Goal: Task Accomplishment & Management: Complete application form

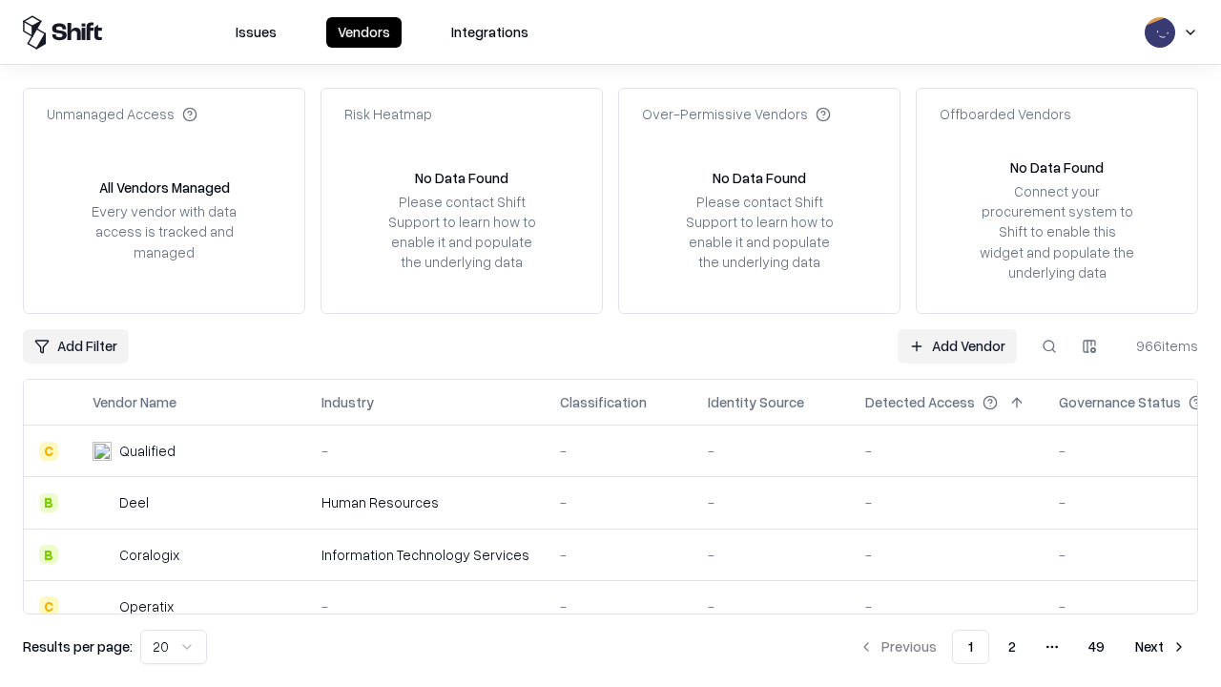
click at [957, 345] on link "Add Vendor" at bounding box center [956, 346] width 119 height 34
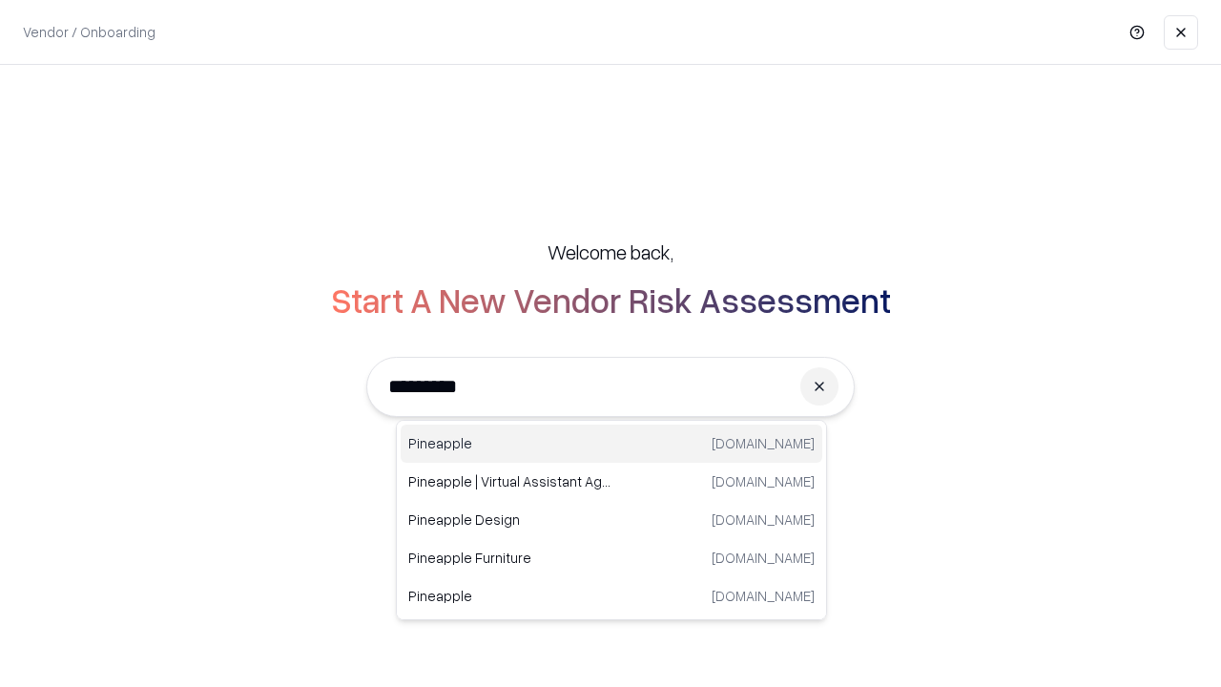
click at [611, 443] on div "Pineapple pineappleenergy.com" at bounding box center [612, 443] width 422 height 38
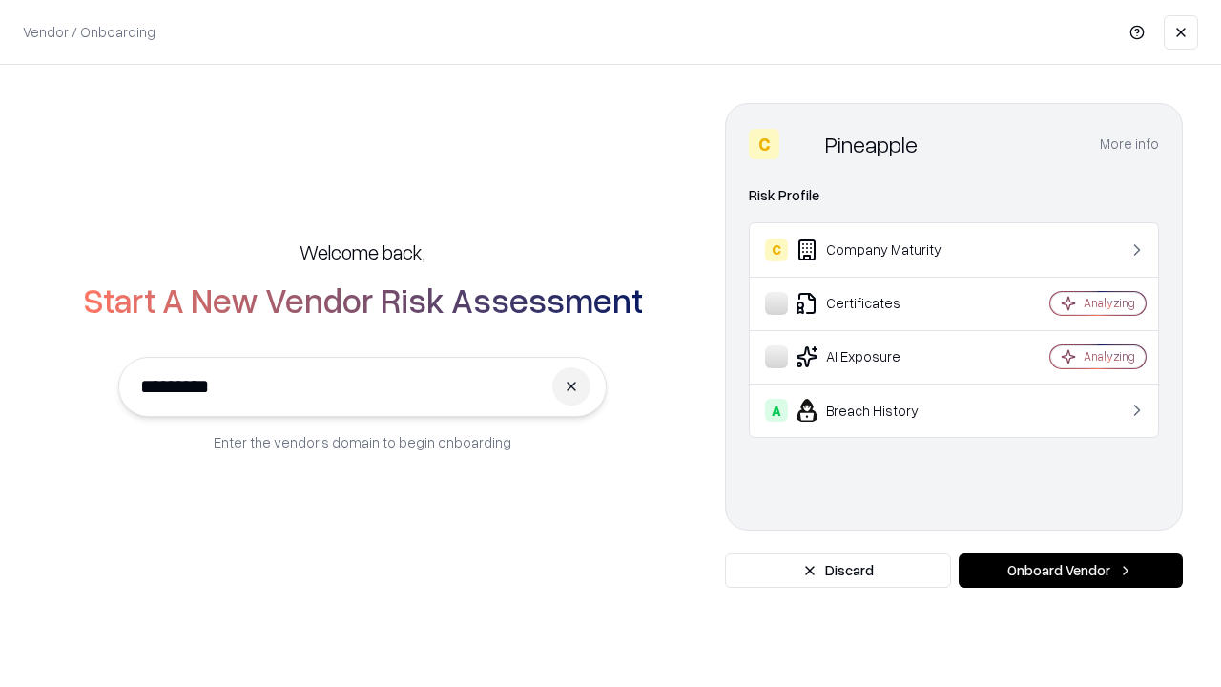
type input "*********"
click at [1070, 570] on button "Onboard Vendor" at bounding box center [1070, 570] width 224 height 34
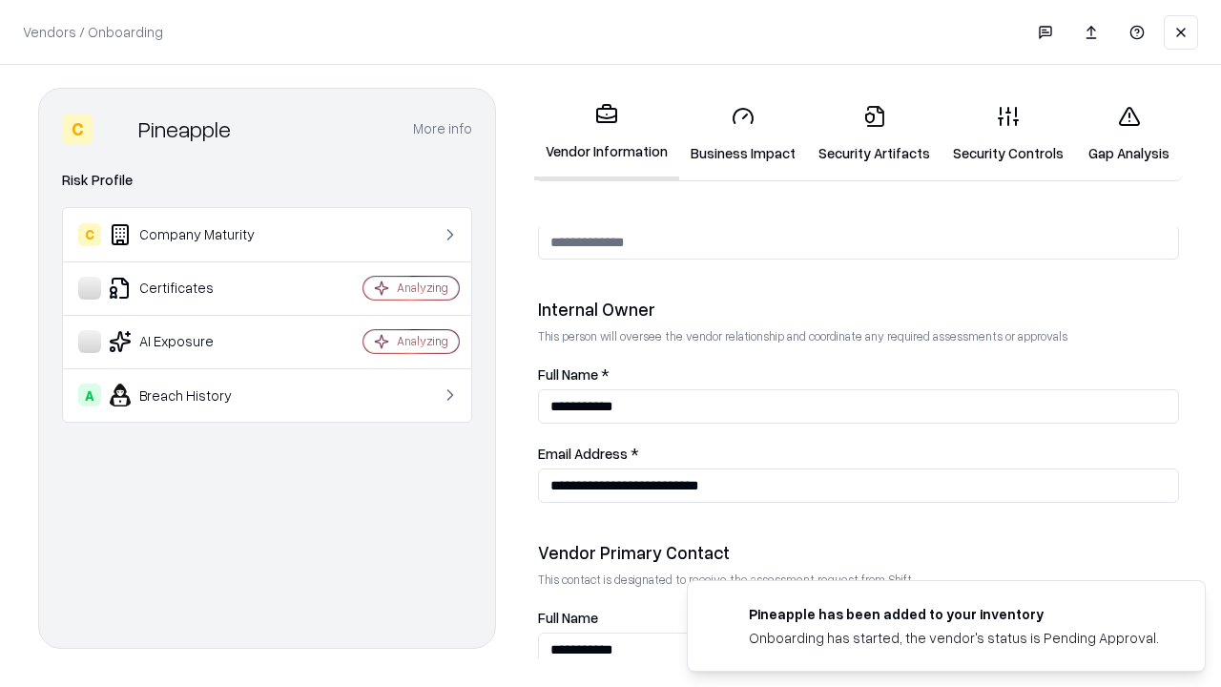
scroll to position [988, 0]
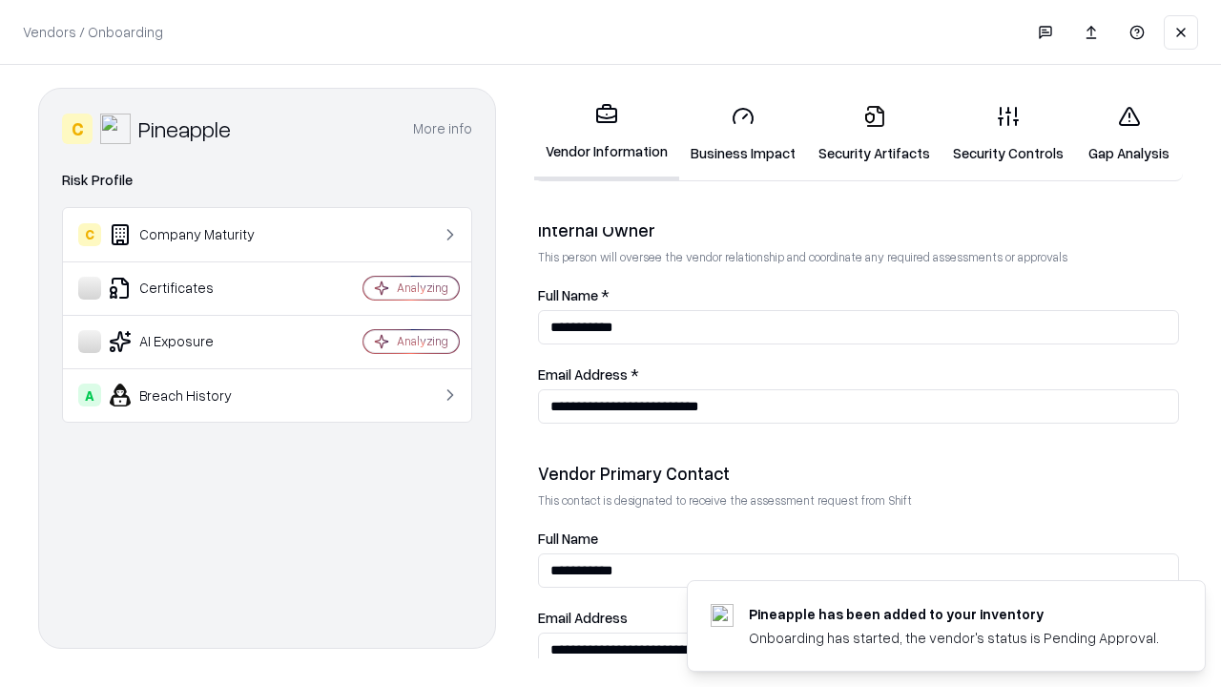
click at [874, 134] on link "Security Artifacts" at bounding box center [874, 134] width 134 height 89
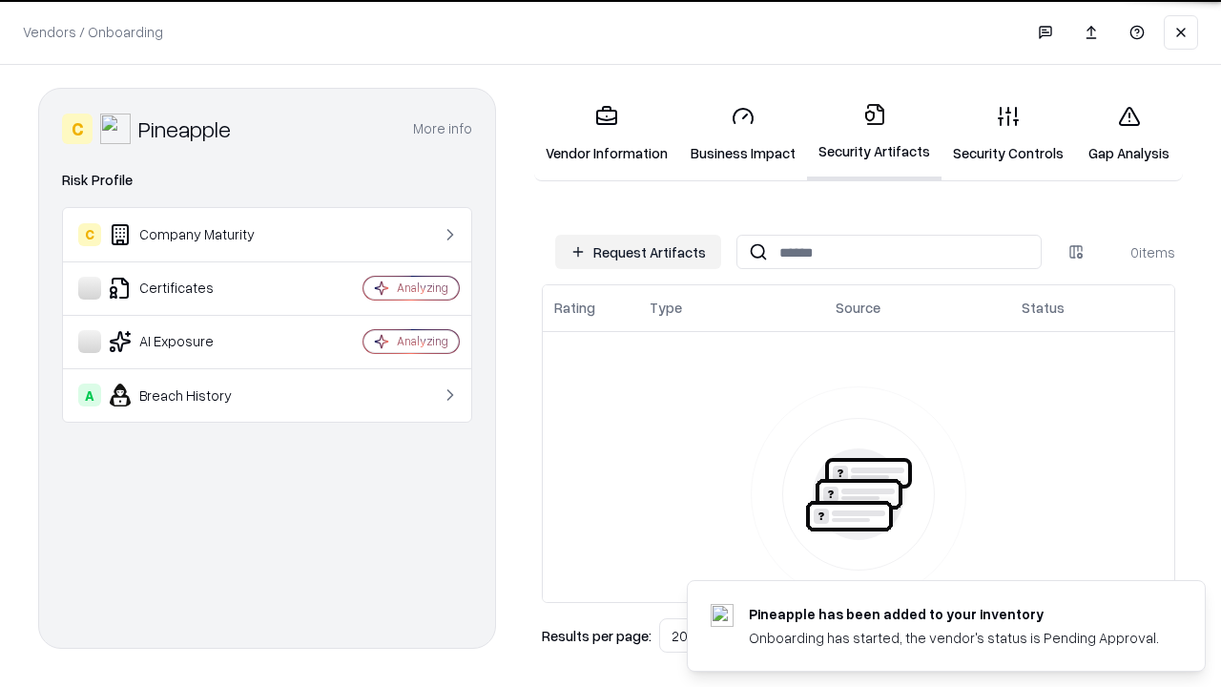
click at [638, 252] on button "Request Artifacts" at bounding box center [638, 252] width 166 height 34
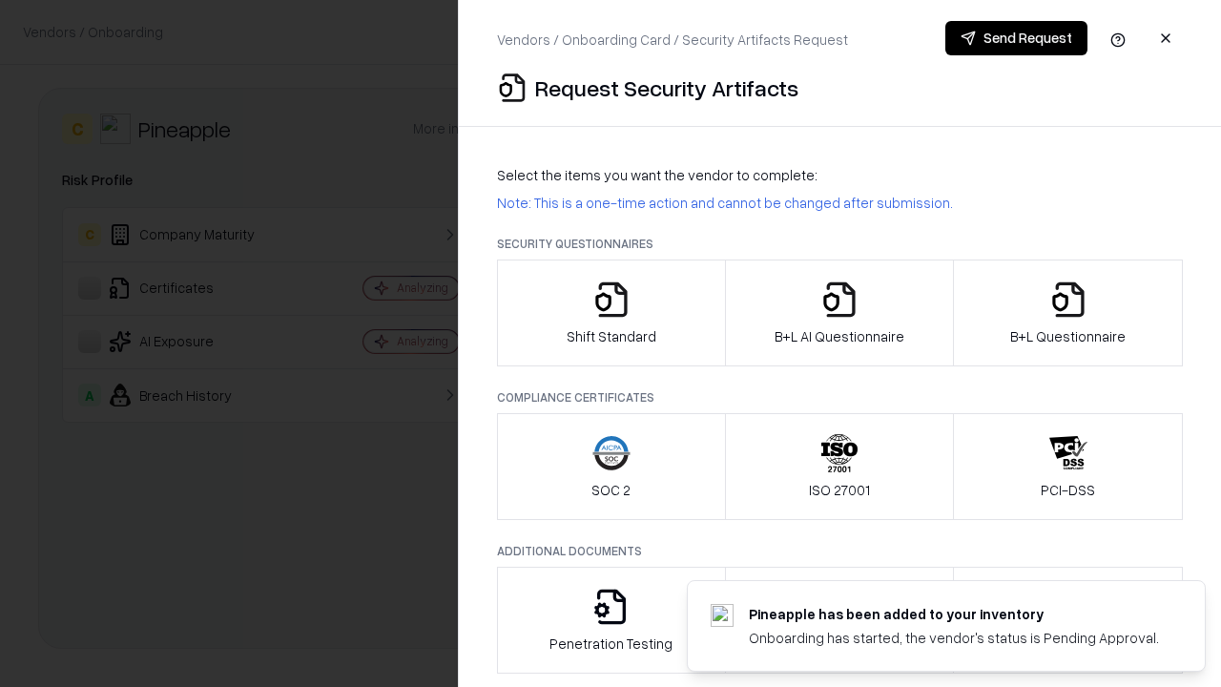
click at [1067, 313] on icon "button" at bounding box center [1068, 299] width 38 height 38
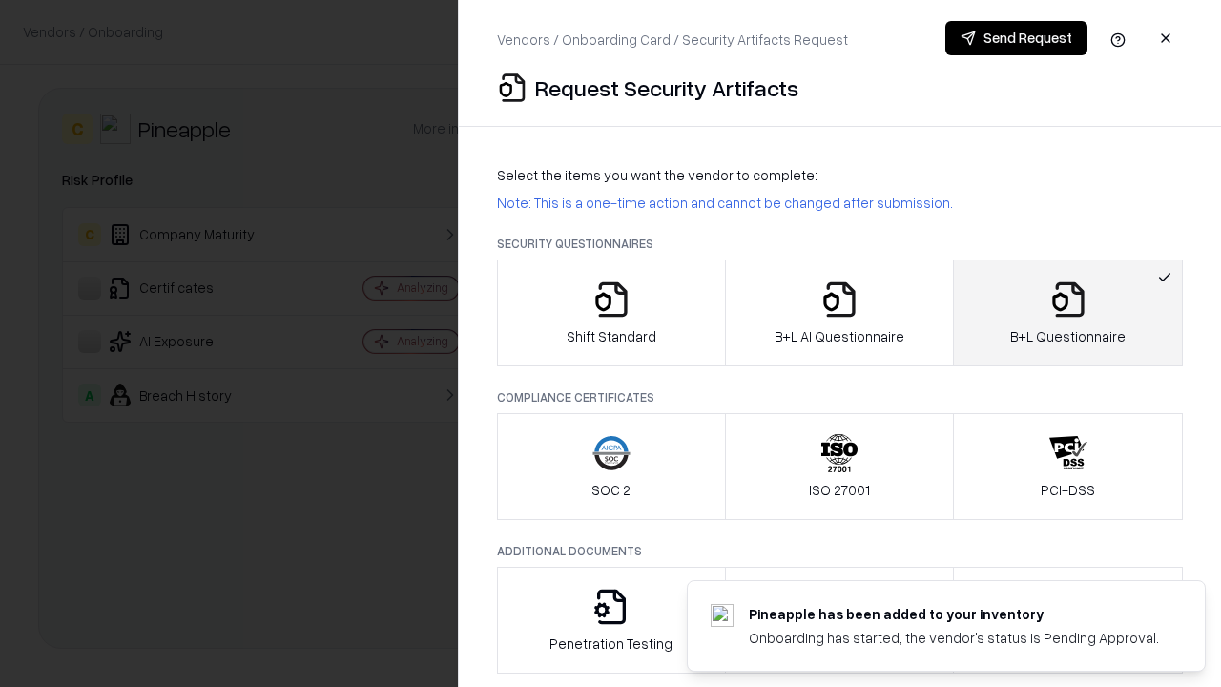
click at [838, 313] on icon "button" at bounding box center [839, 299] width 38 height 38
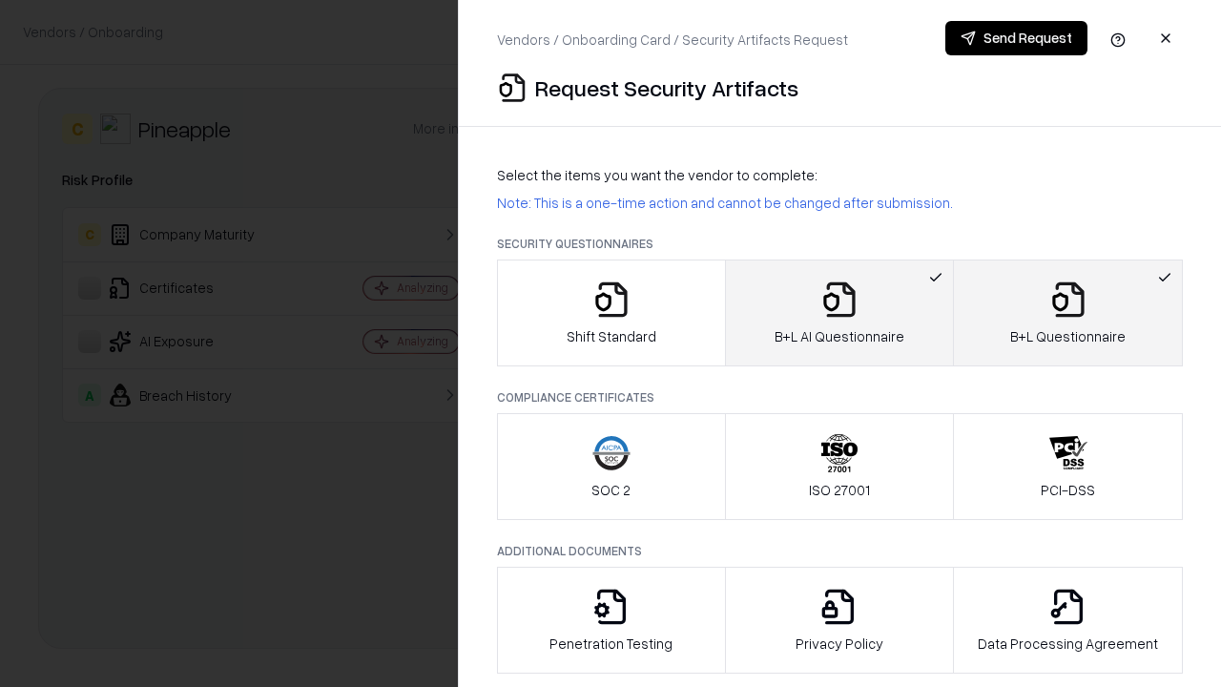
click at [1016, 38] on button "Send Request" at bounding box center [1016, 38] width 142 height 34
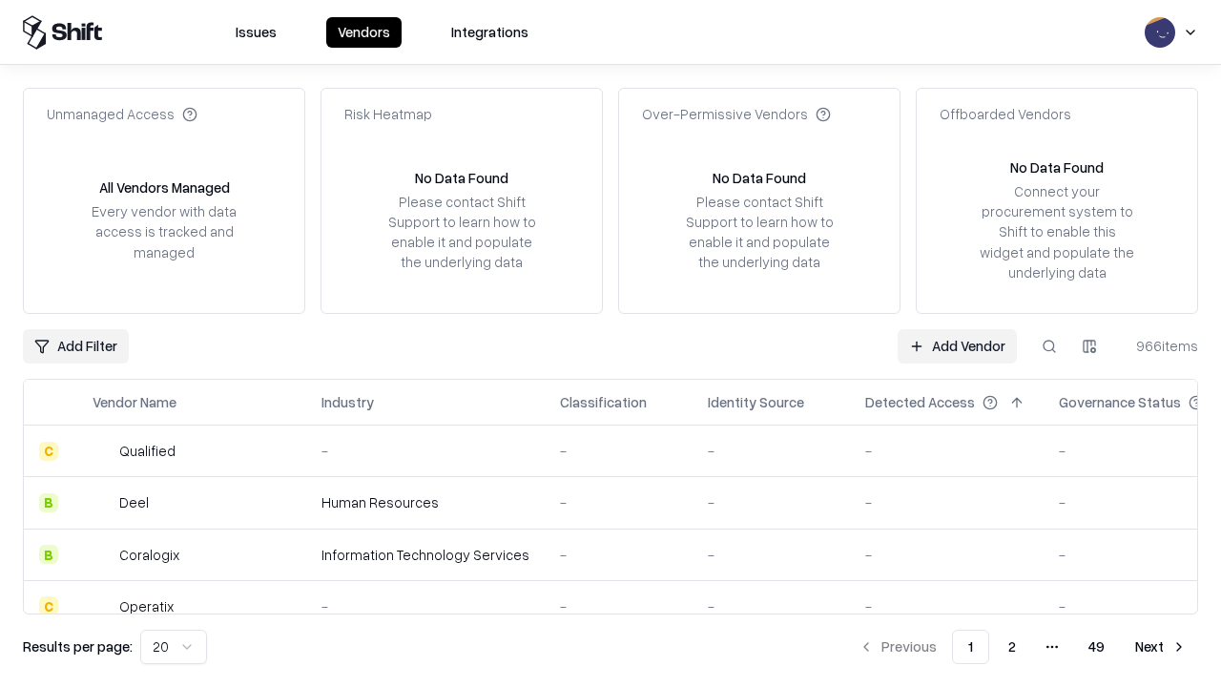
click at [1049, 345] on button at bounding box center [1049, 346] width 34 height 34
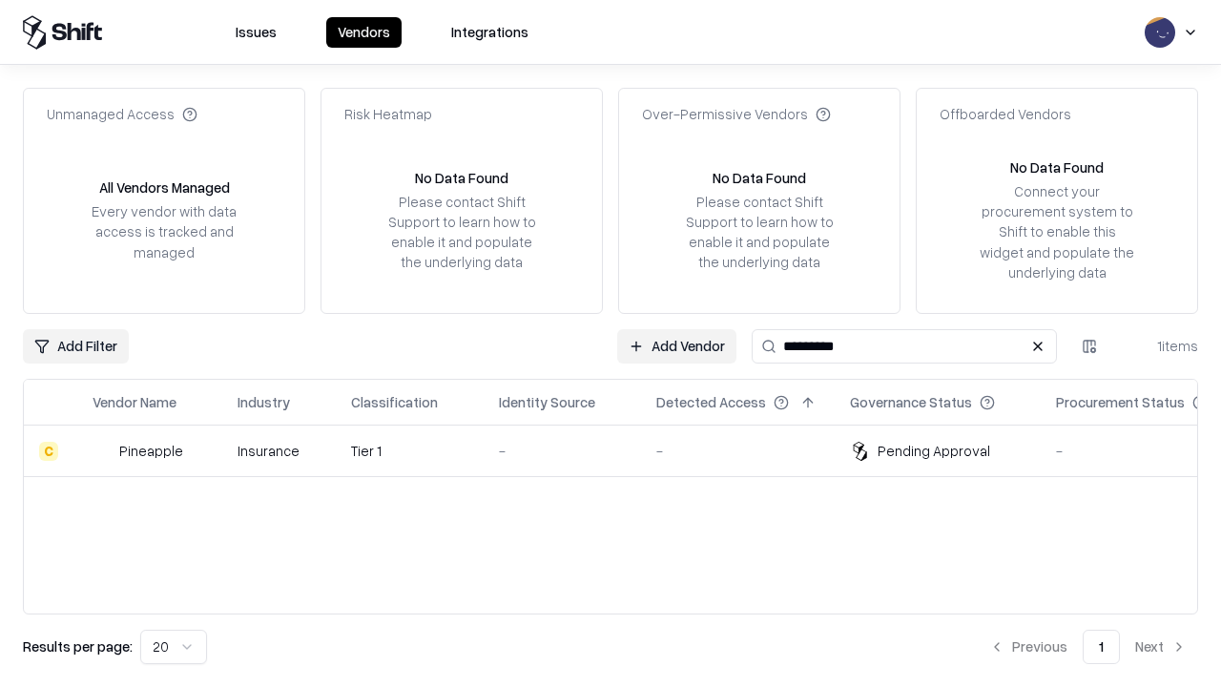
type input "*********"
click at [622, 450] on div "-" at bounding box center [562, 451] width 127 height 20
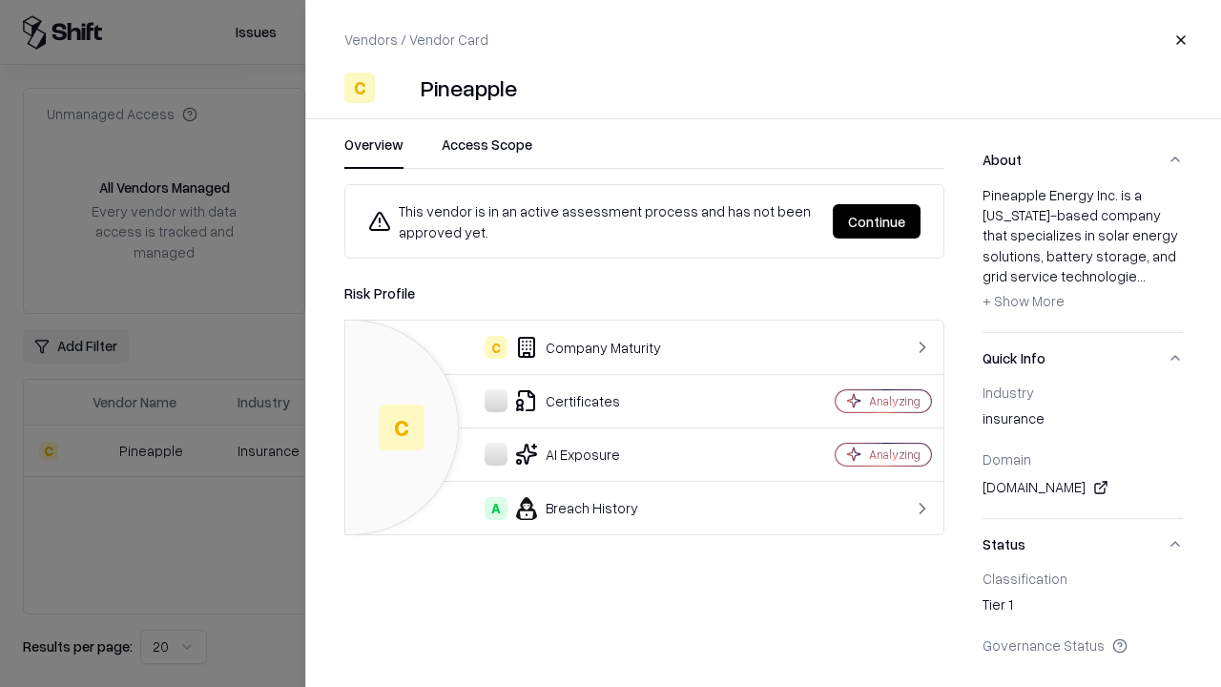
click at [876, 221] on button "Continue" at bounding box center [877, 221] width 88 height 34
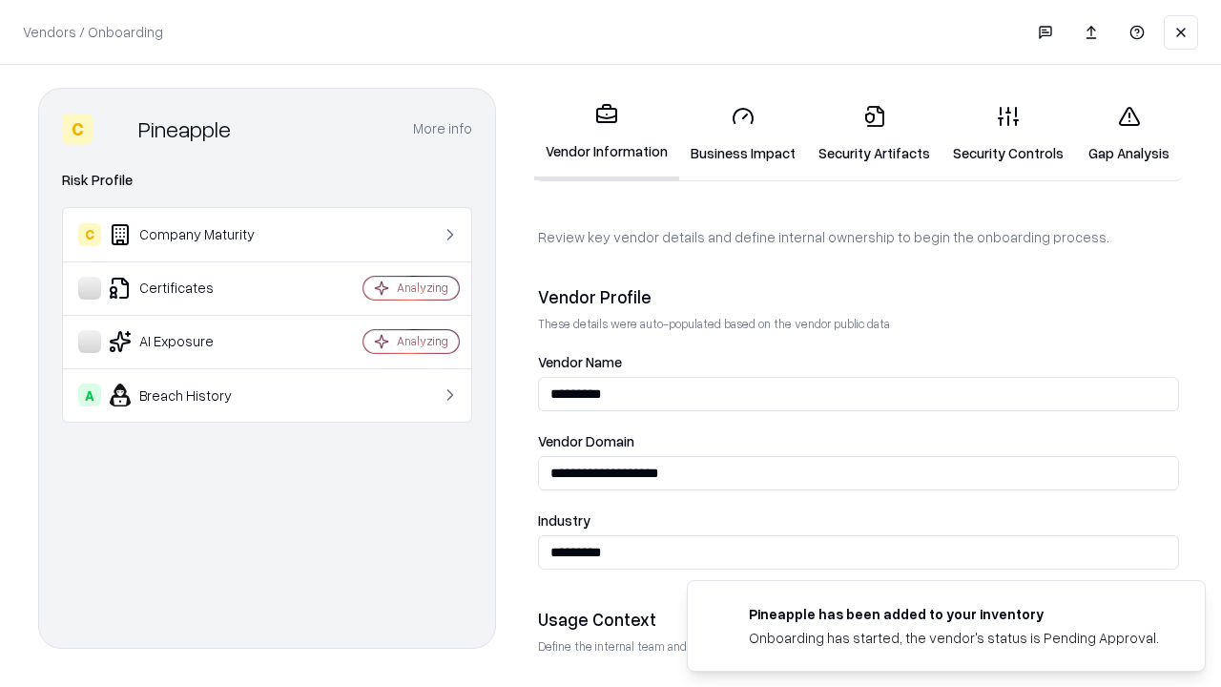
click at [874, 134] on link "Security Artifacts" at bounding box center [874, 134] width 134 height 89
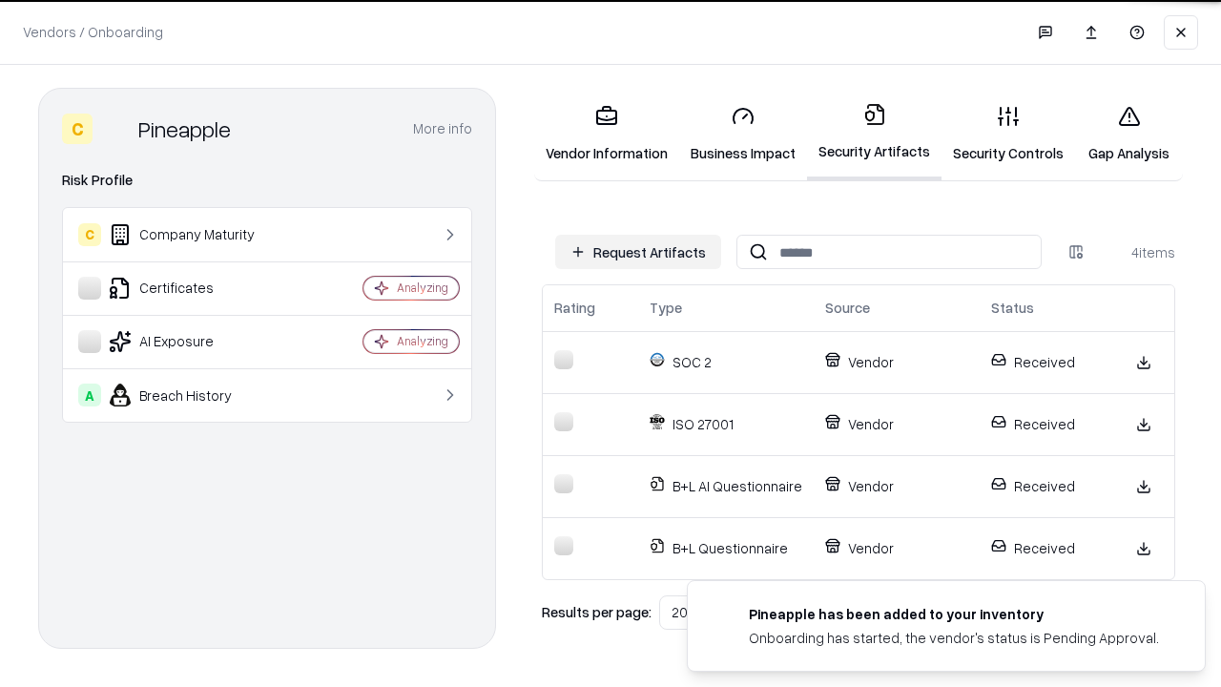
click at [1128, 134] on link "Gap Analysis" at bounding box center [1129, 134] width 108 height 89
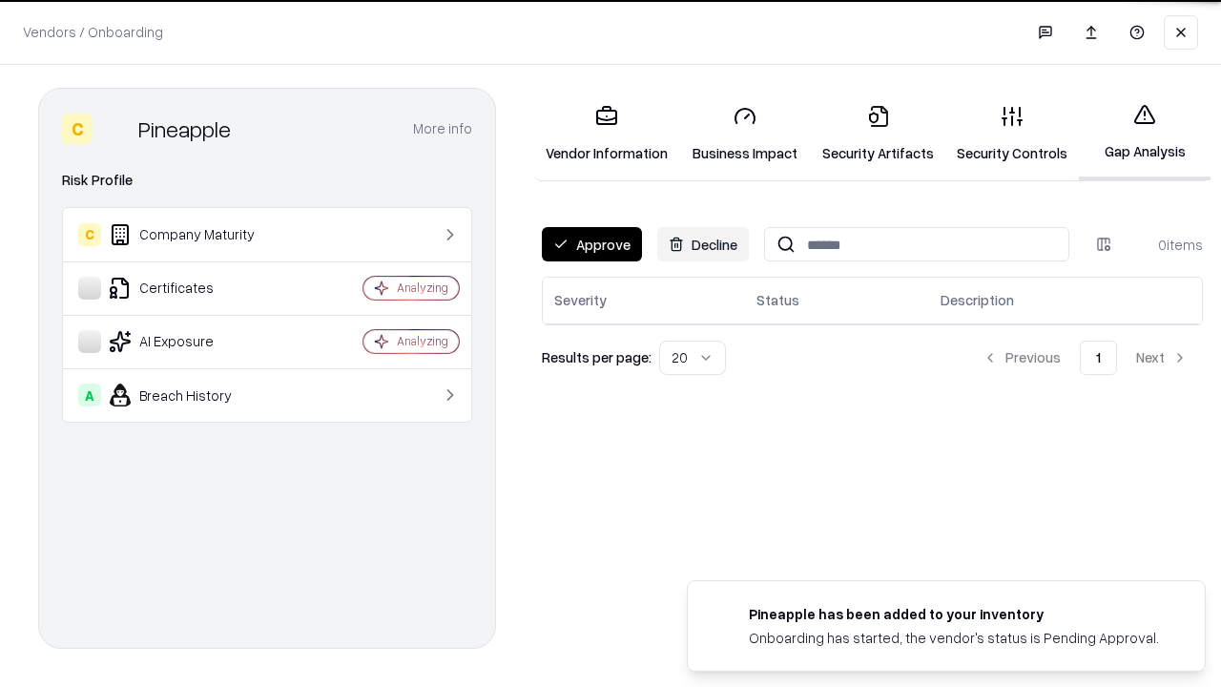
click at [591, 244] on button "Approve" at bounding box center [592, 244] width 100 height 34
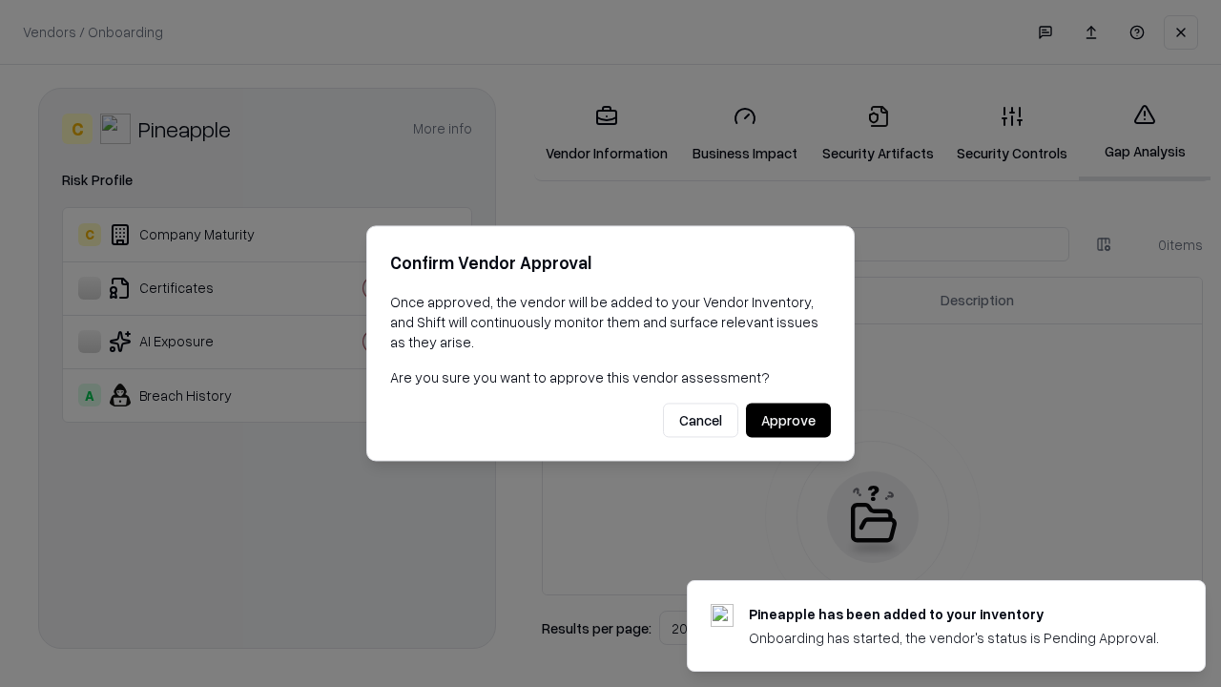
click at [788, 420] on button "Approve" at bounding box center [788, 420] width 85 height 34
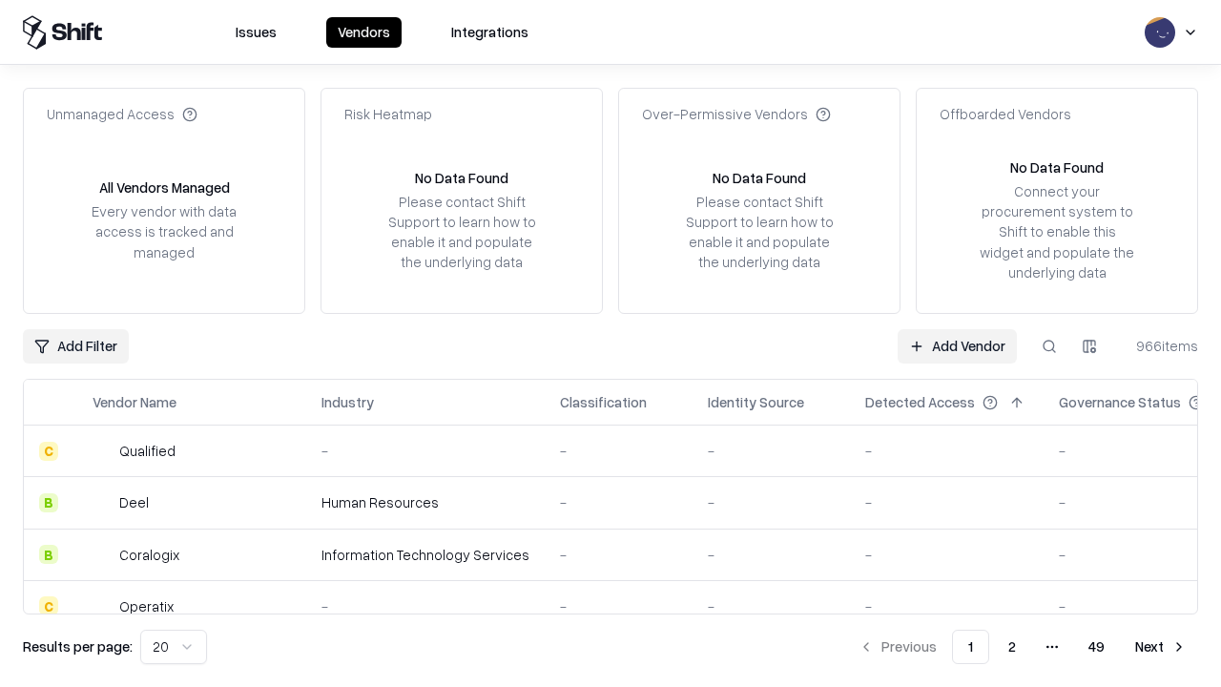
type input "*********"
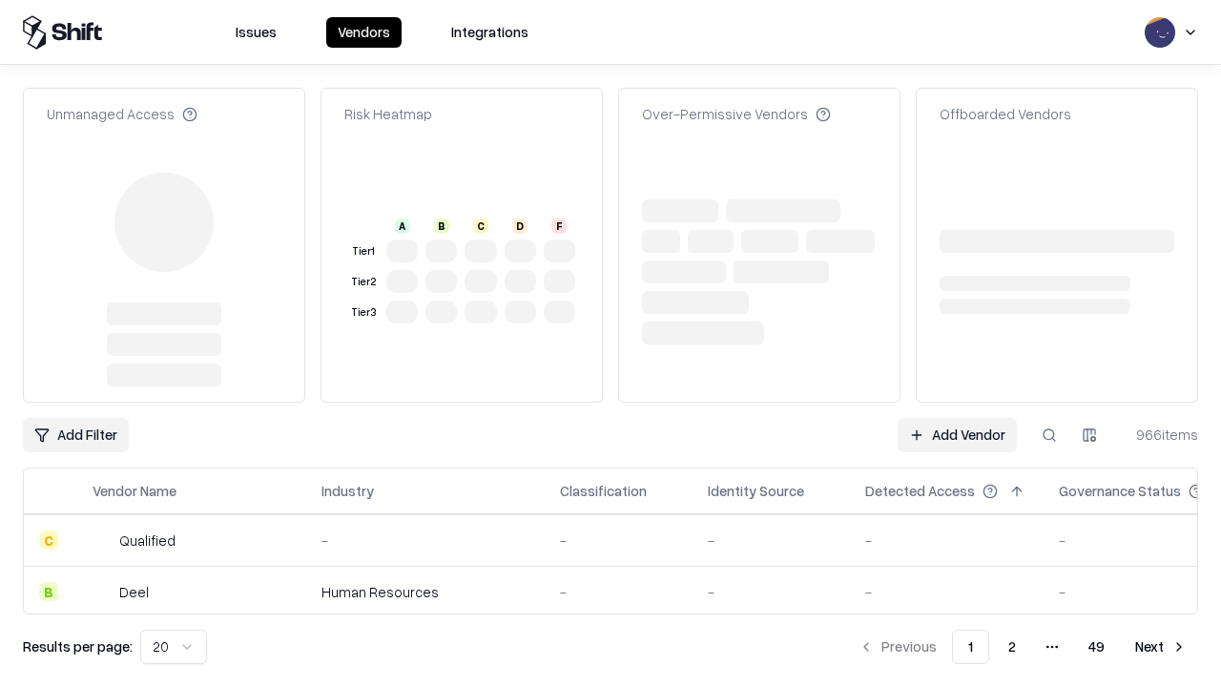
click at [957, 418] on link "Add Vendor" at bounding box center [956, 435] width 119 height 34
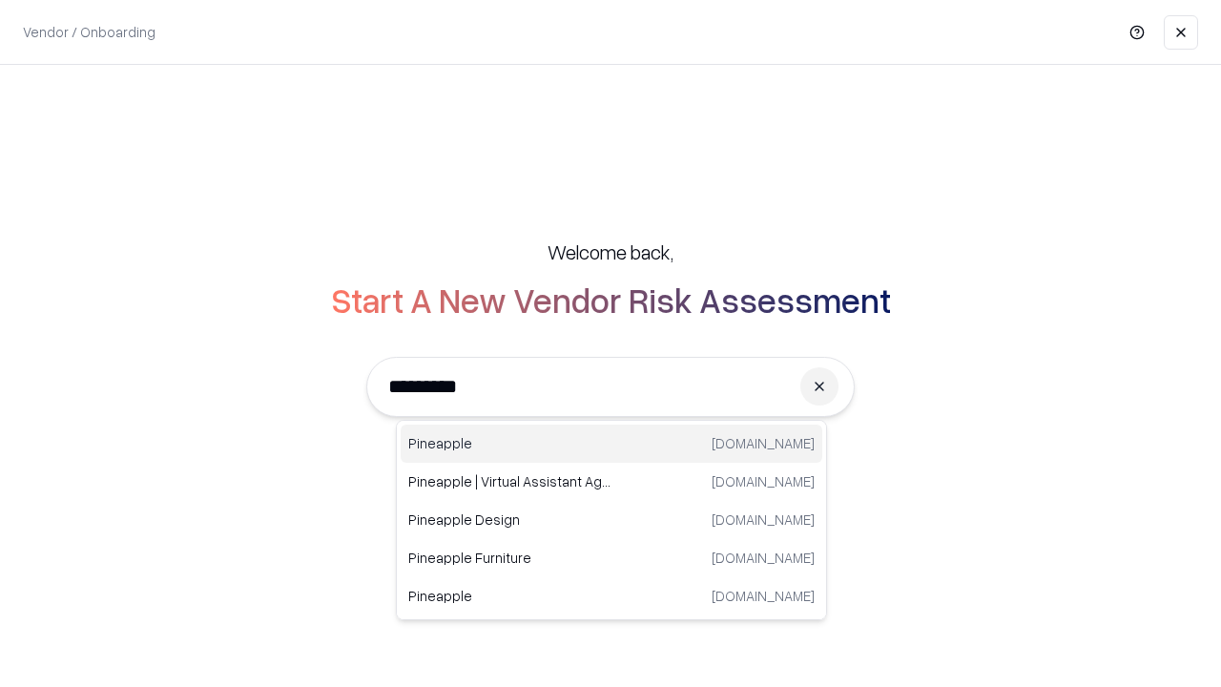
click at [611, 443] on div "Pineapple pineappleenergy.com" at bounding box center [612, 443] width 422 height 38
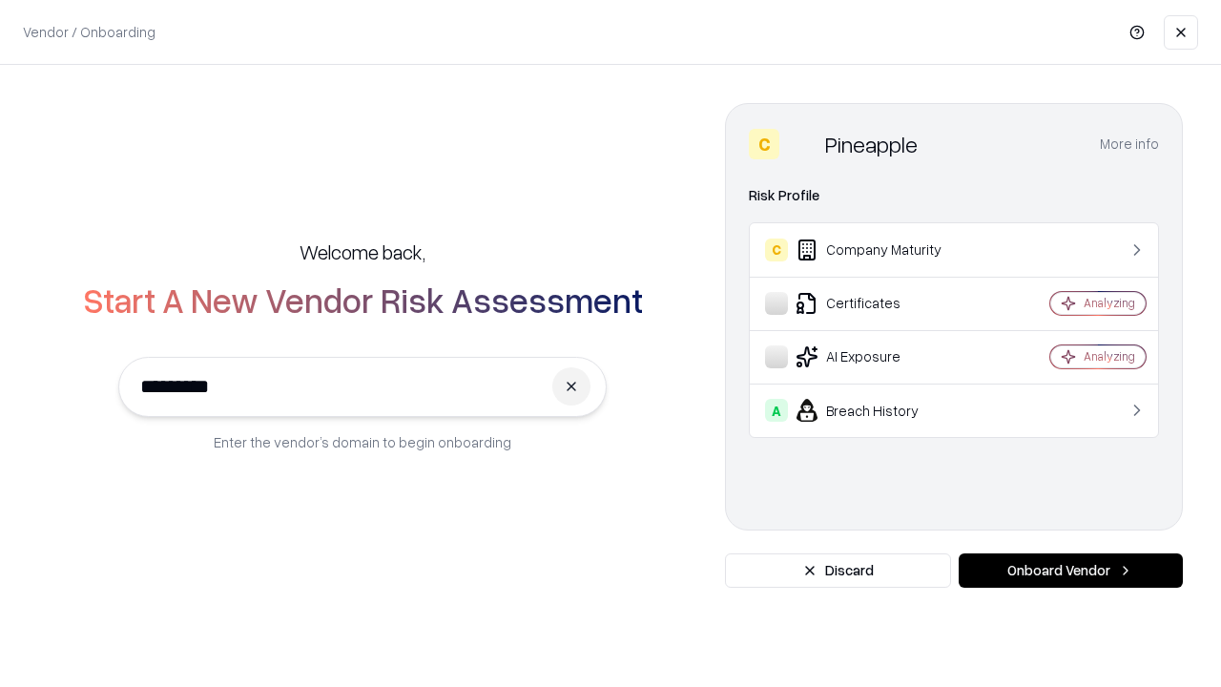
type input "*********"
click at [1070, 570] on button "Onboard Vendor" at bounding box center [1070, 570] width 224 height 34
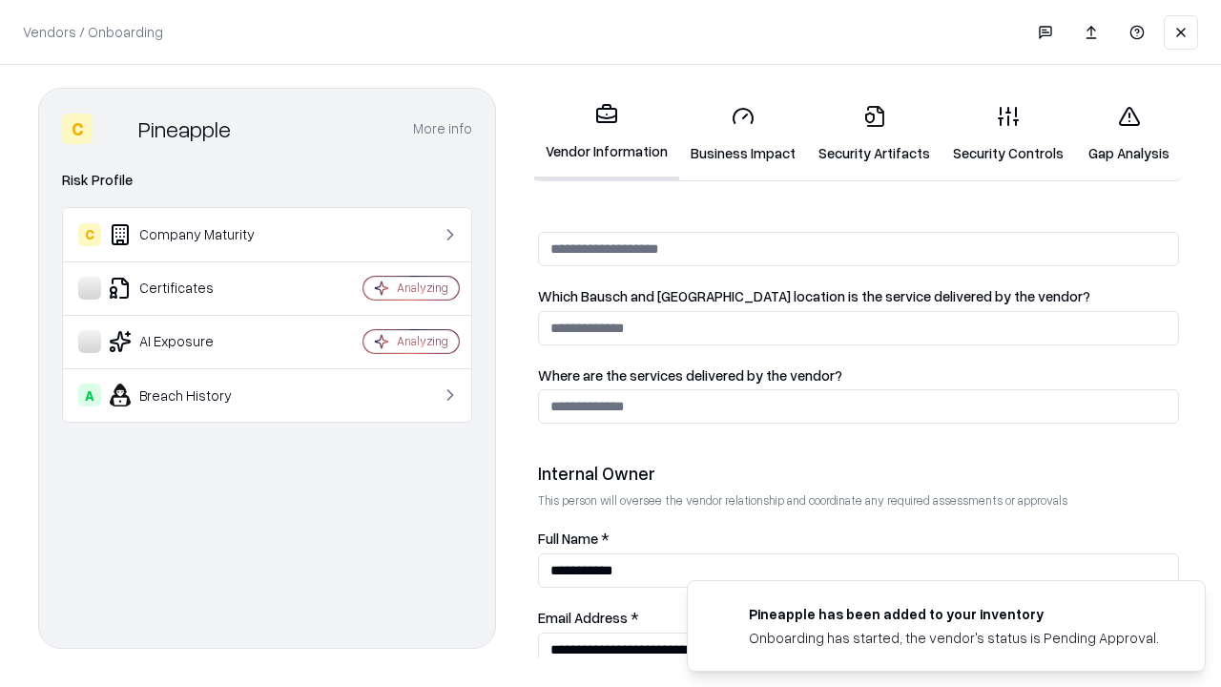
scroll to position [988, 0]
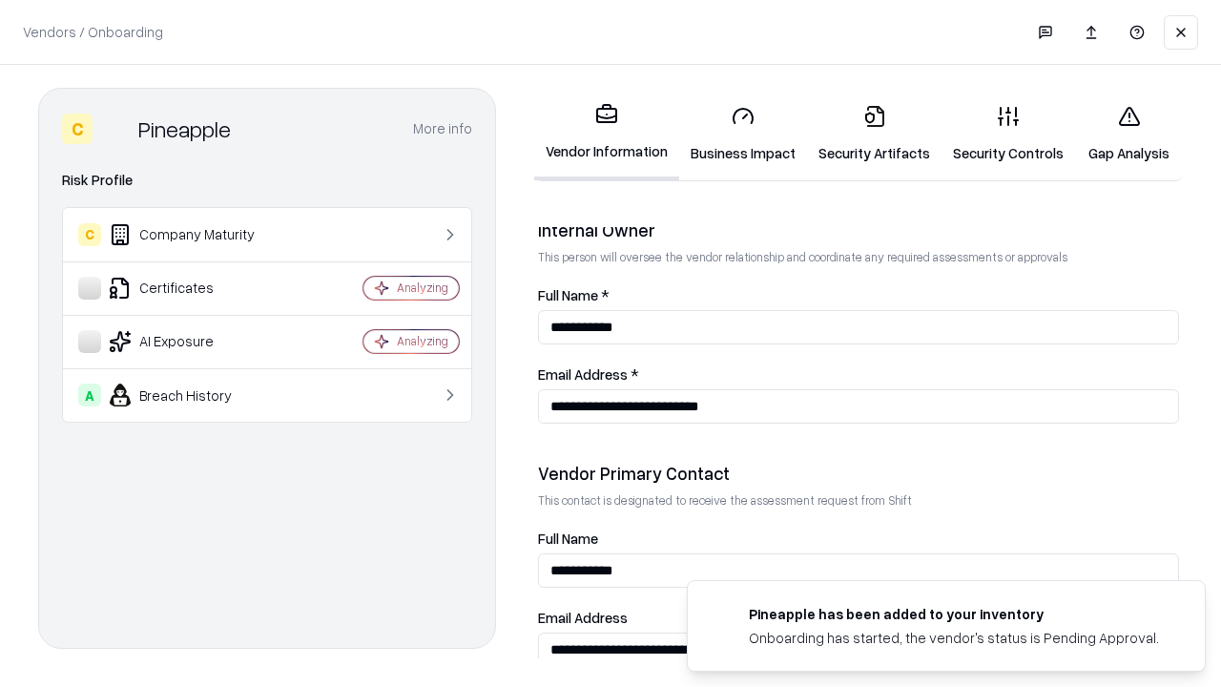
click at [1128, 134] on link "Gap Analysis" at bounding box center [1129, 134] width 108 height 89
